Goal: Find specific page/section: Find specific page/section

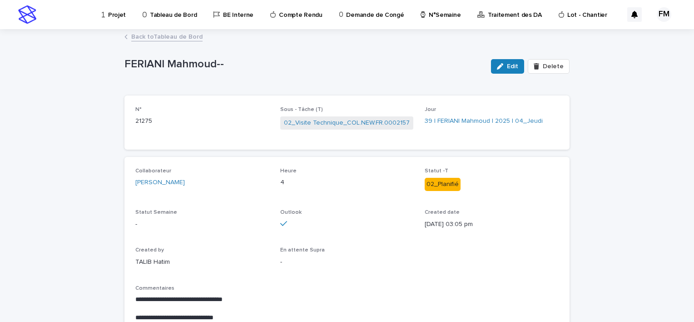
click at [120, 14] on p "Projet" at bounding box center [117, 9] width 18 height 19
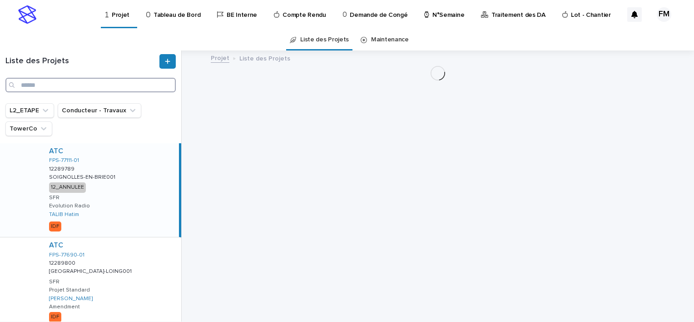
click at [64, 81] on input "Search" at bounding box center [90, 85] width 170 height 15
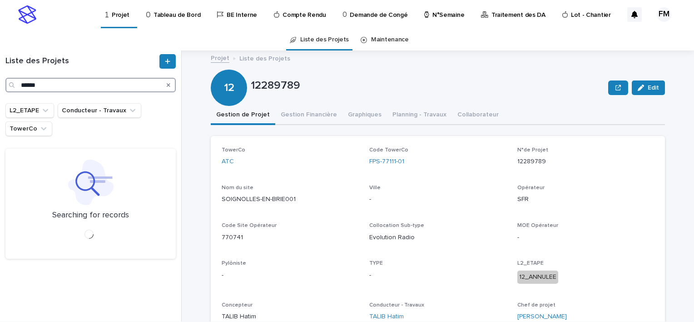
type input "******"
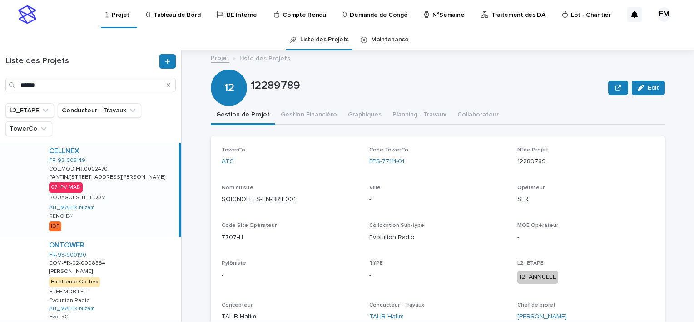
click at [118, 194] on div "CELLNEX FR-93-005149 COL.MOD.FR.0002470 COL.MOD.FR.0002470 PANTIN/[STREET_ADDRE…" at bounding box center [110, 190] width 137 height 94
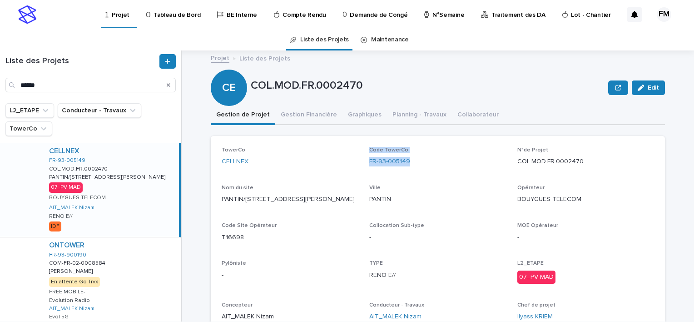
drag, startPoint x: 417, startPoint y: 162, endPoint x: 358, endPoint y: 160, distance: 59.1
click at [358, 160] on div "TowerCo CELLNEX Code TowerCo FR-93-005149 N°de Projet COL.MOD.FR.0002470 Nom du…" at bounding box center [438, 238] width 433 height 182
click at [432, 176] on div "TowerCo CELLNEX Code TowerCo FR-93-005149 N°de Projet COL.MOD.FR.0002470 Nom du…" at bounding box center [438, 238] width 433 height 182
drag, startPoint x: 411, startPoint y: 163, endPoint x: 363, endPoint y: 171, distance: 49.3
click at [363, 171] on div "TowerCo CELLNEX Code TowerCo FR-93-005149 N°de Projet COL.MOD.FR.0002470 Nom du…" at bounding box center [438, 238] width 433 height 182
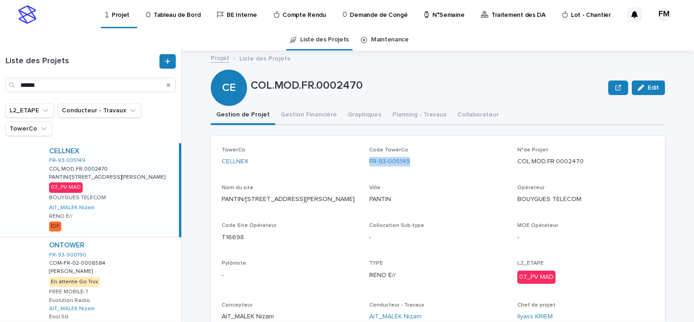
copy link "FR-93-005149"
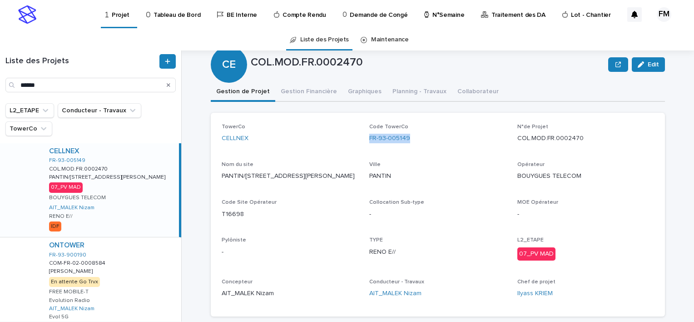
scroll to position [45, 0]
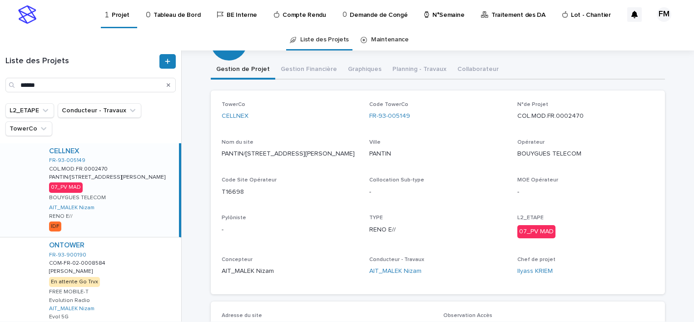
click at [369, 150] on p "PANTIN" at bounding box center [437, 154] width 137 height 10
click at [369, 152] on p "PANTIN" at bounding box center [437, 154] width 137 height 10
copy p "PANTIN"
